Goal: Information Seeking & Learning: Understand process/instructions

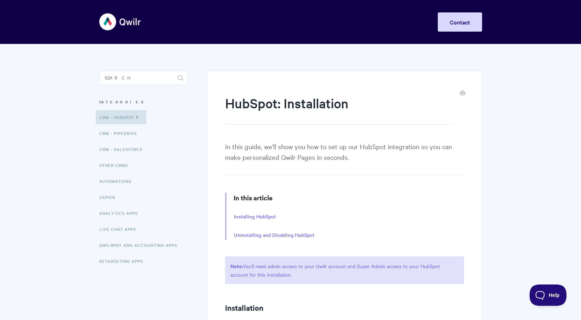
click at [108, 21] on img at bounding box center [120, 22] width 42 height 27
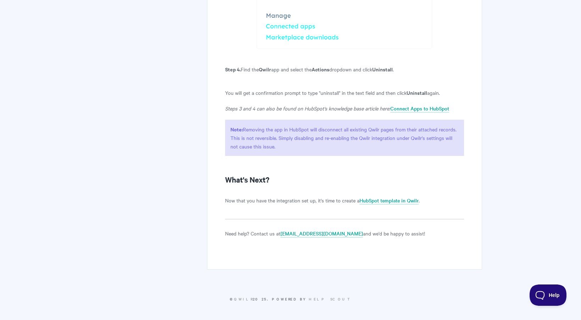
scroll to position [1709, 0]
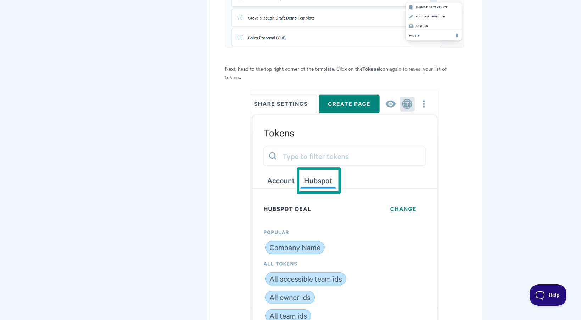
scroll to position [1983, 0]
